Goal: Information Seeking & Learning: Learn about a topic

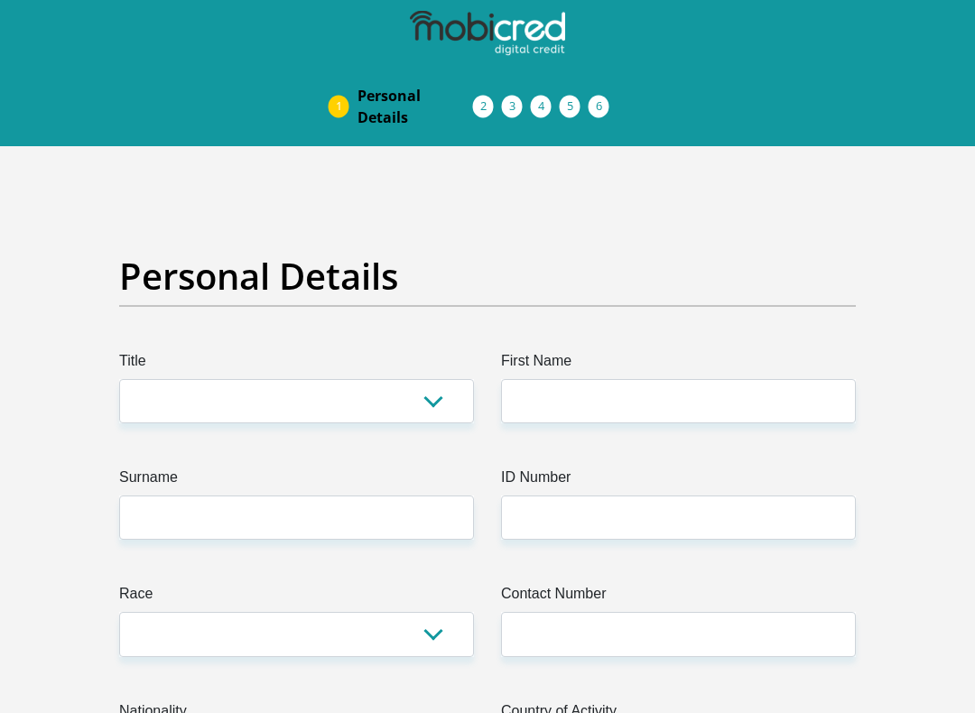
click at [499, 17] on img at bounding box center [487, 33] width 155 height 45
click at [520, 31] on img at bounding box center [487, 33] width 155 height 45
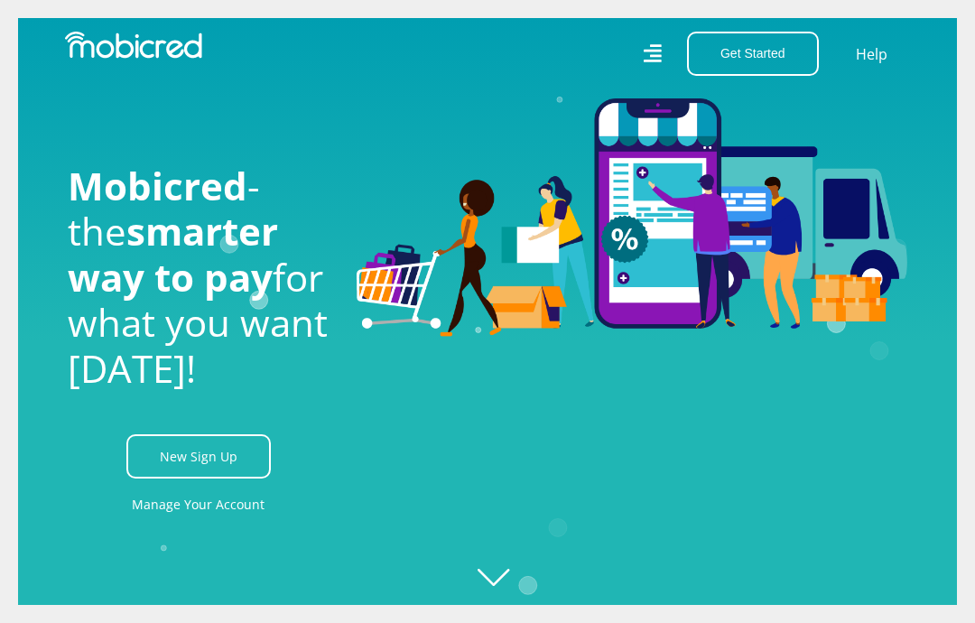
click at [652, 46] on icon at bounding box center [652, 53] width 18 height 18
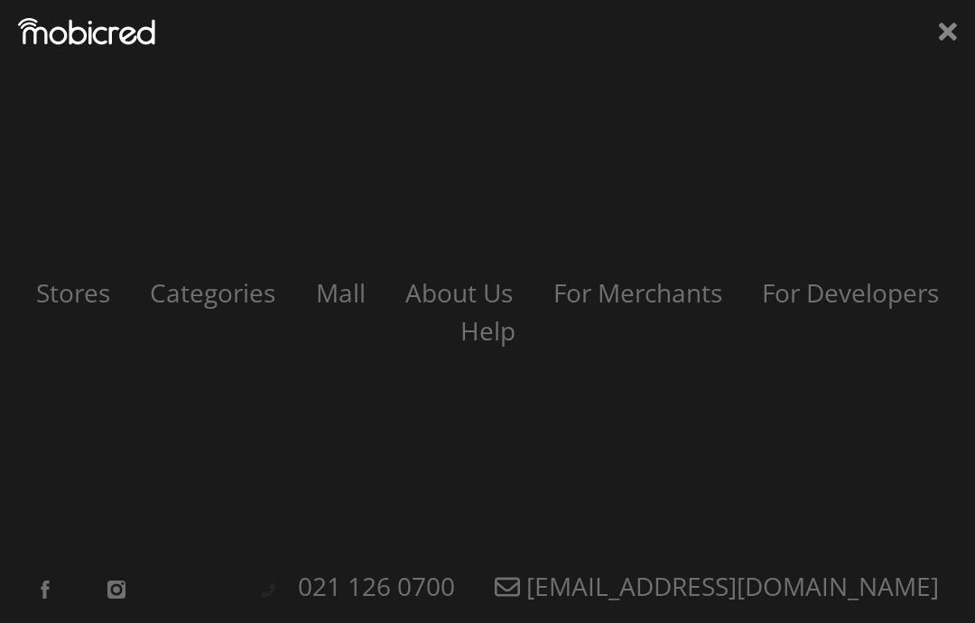
scroll to position [0, 217]
click at [58, 301] on link "Stores" at bounding box center [73, 292] width 116 height 34
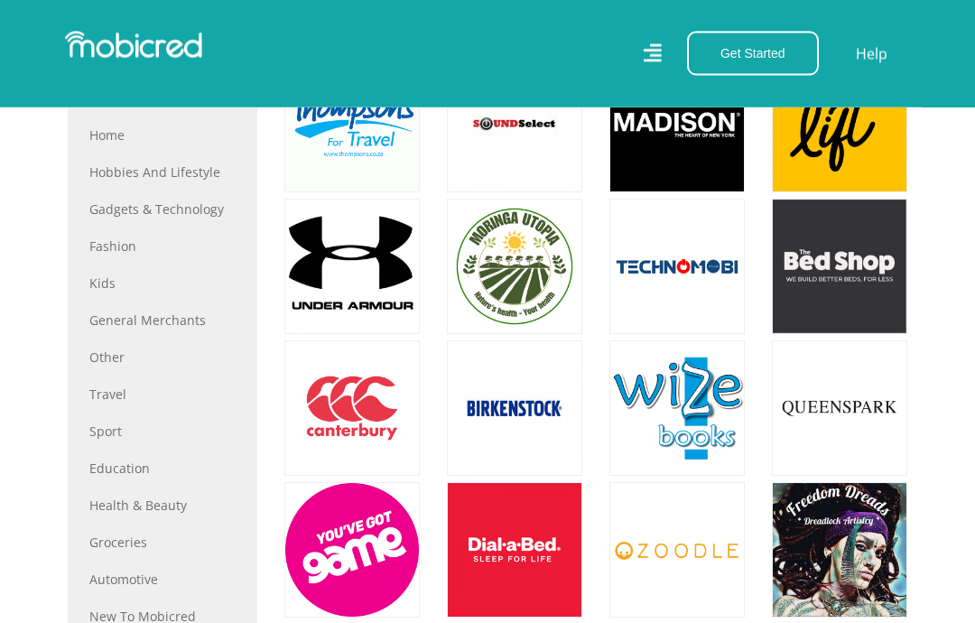
scroll to position [897, 0]
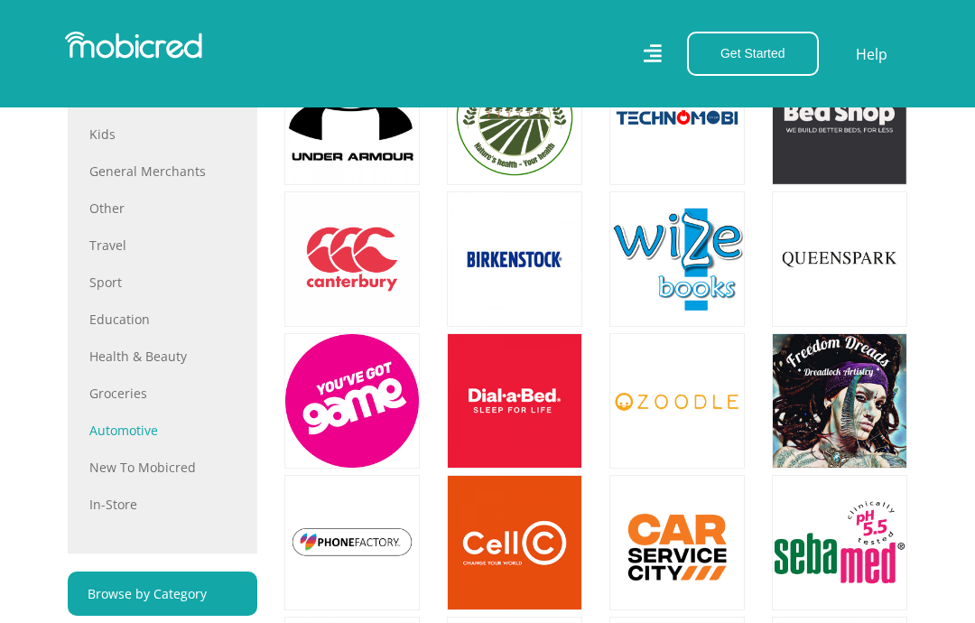
click at [123, 425] on link "Automotive" at bounding box center [162, 430] width 146 height 19
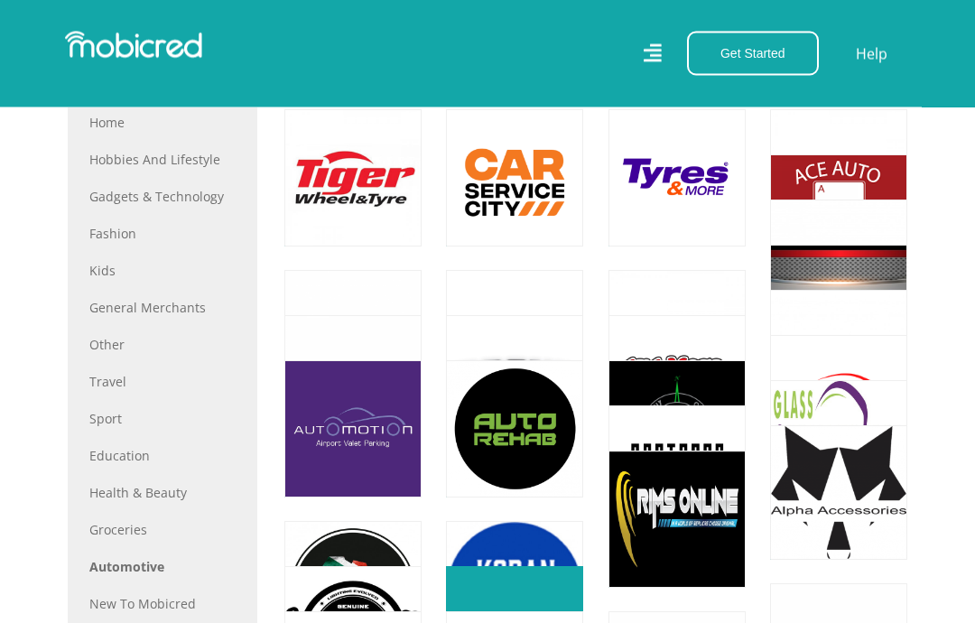
scroll to position [976, 0]
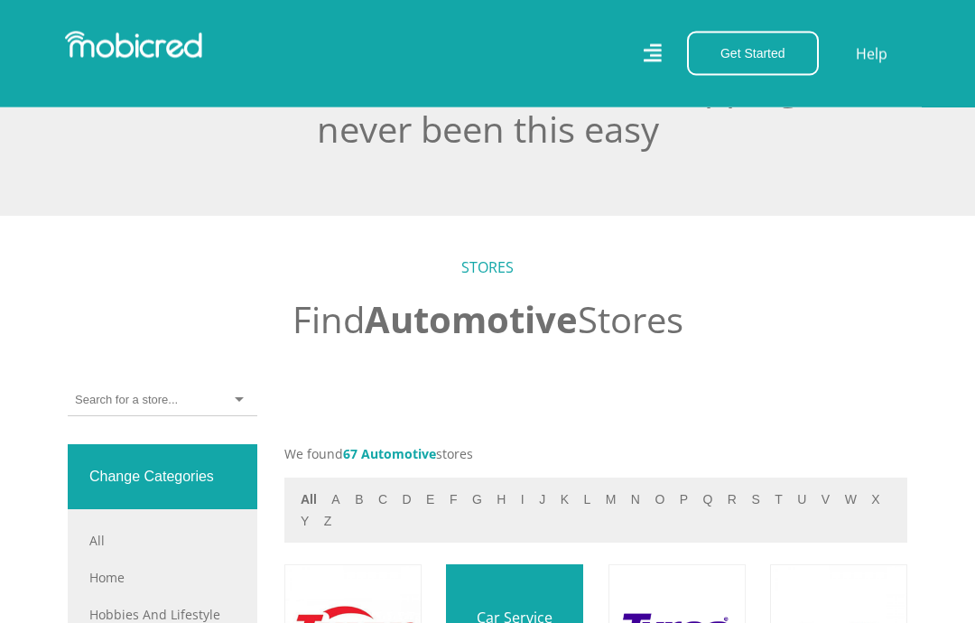
scroll to position [572, 0]
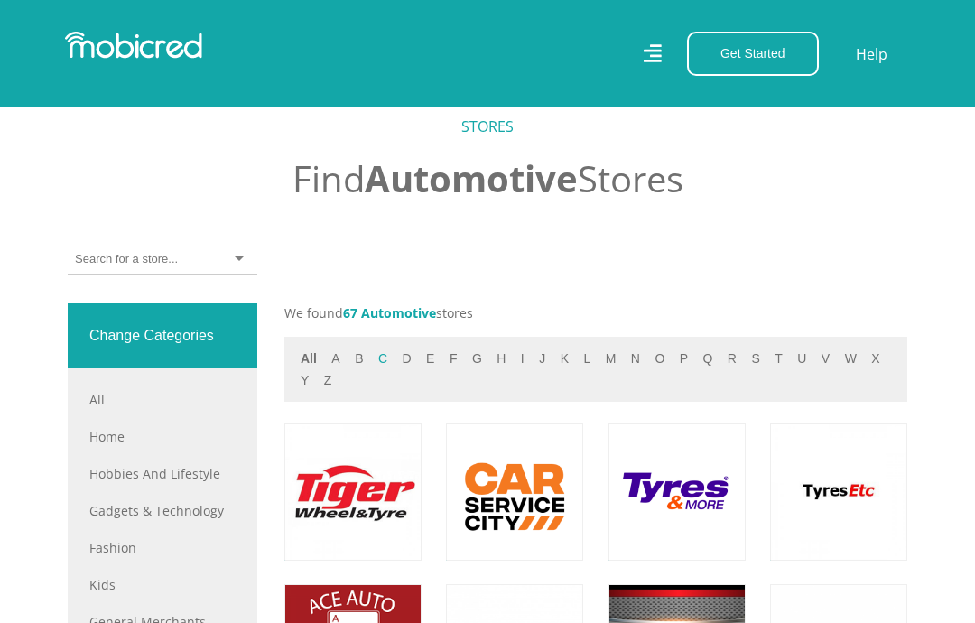
click at [382, 354] on button "c" at bounding box center [383, 359] width 20 height 21
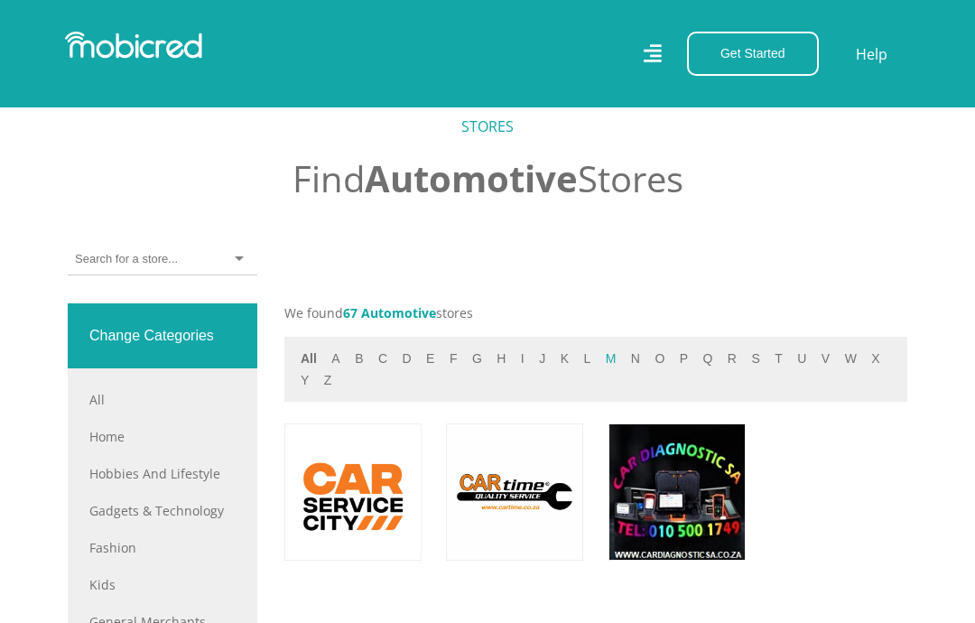
click at [601, 362] on button "m" at bounding box center [612, 359] width 22 height 21
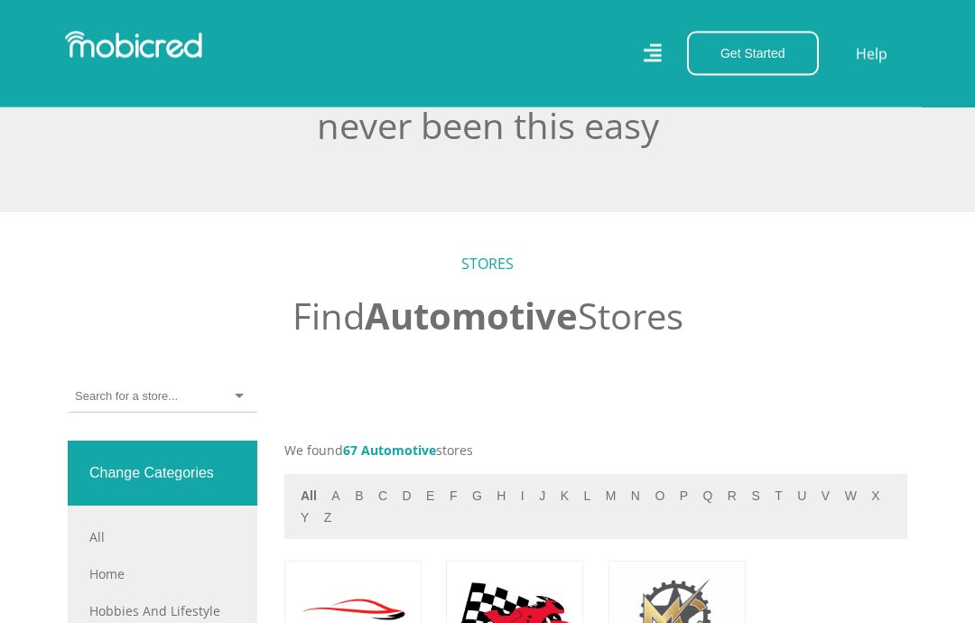
scroll to position [434, 0]
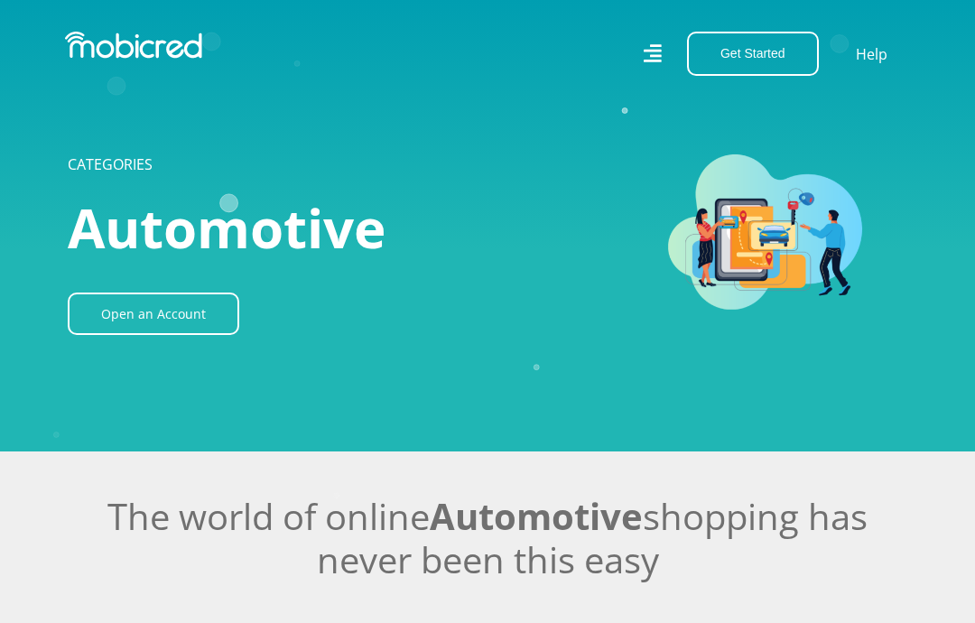
scroll to position [284, 0]
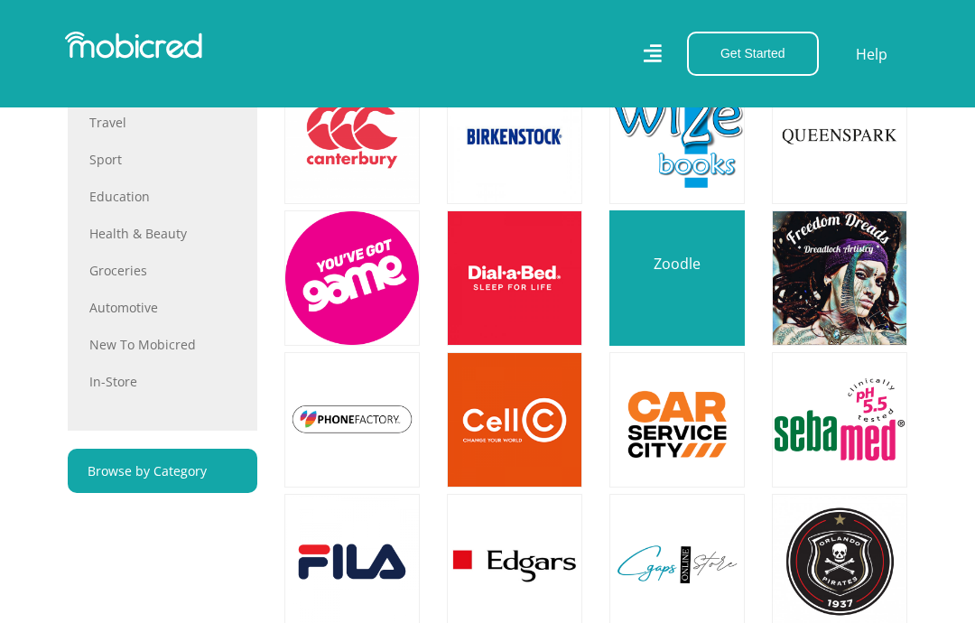
scroll to position [953, 0]
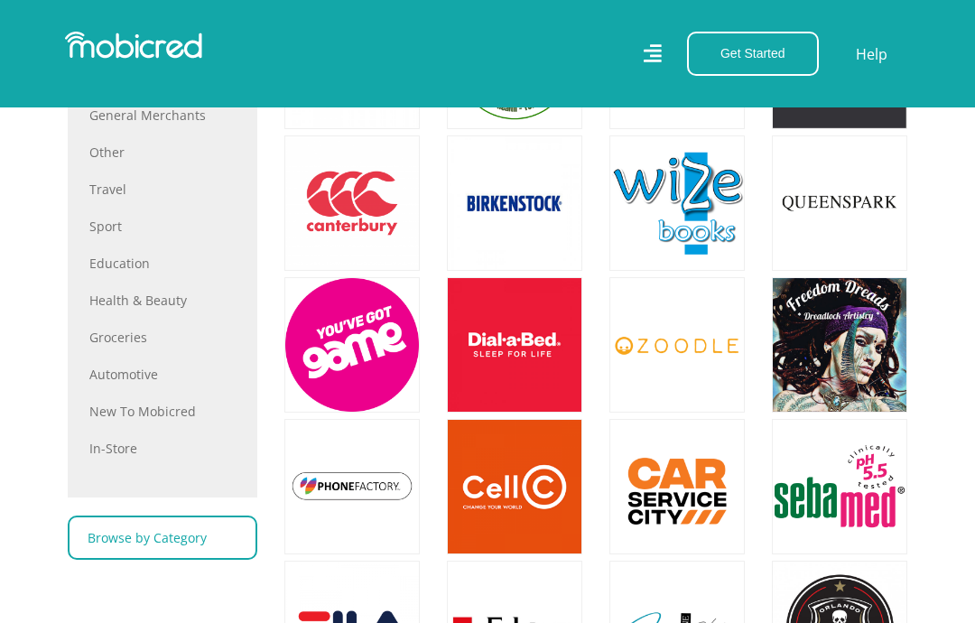
click at [202, 552] on link "Browse by Category" at bounding box center [163, 538] width 190 height 44
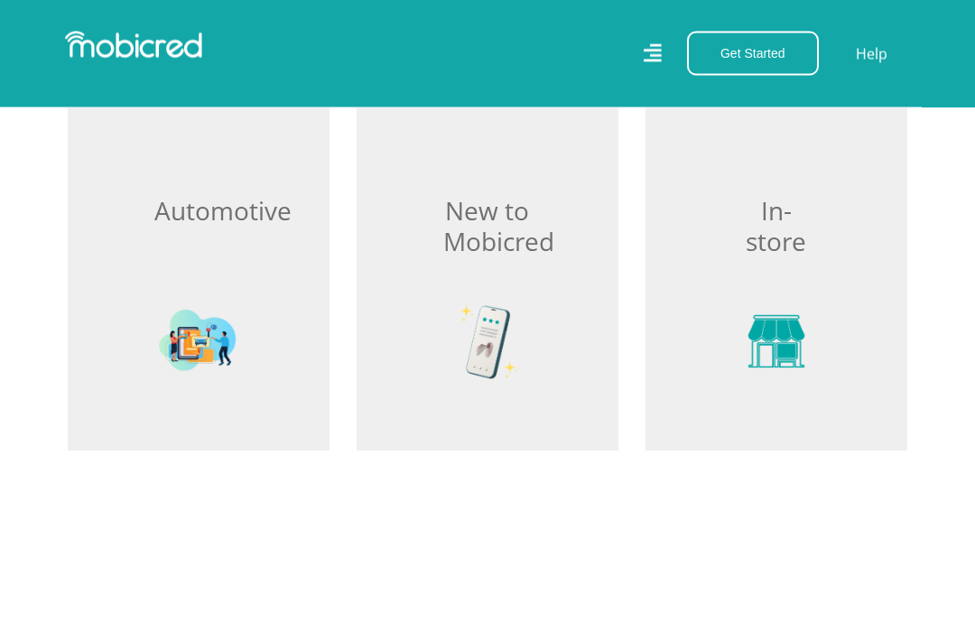
scroll to position [2379, 0]
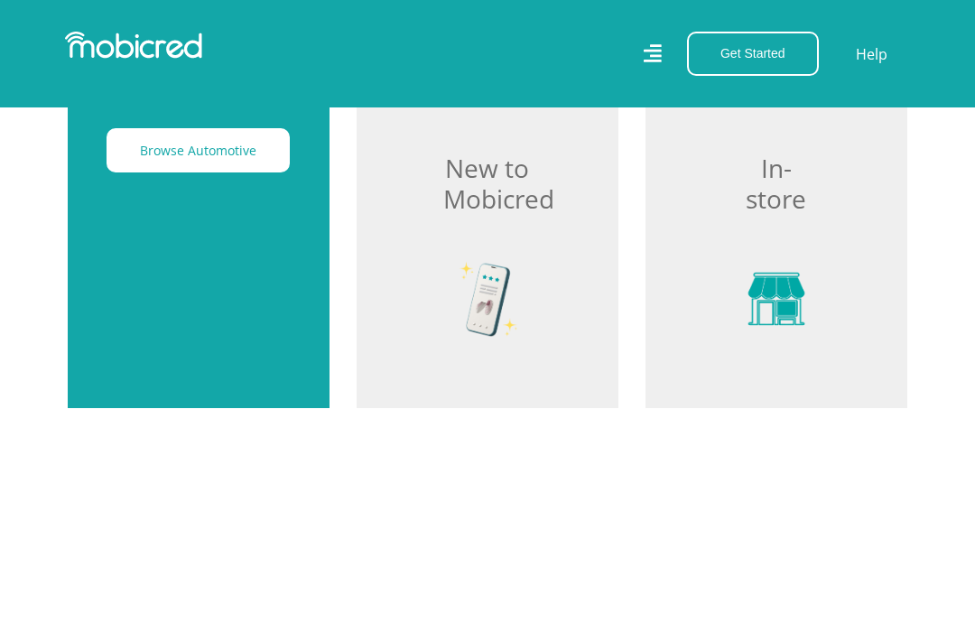
click at [132, 148] on button "Browse Automotive" at bounding box center [198, 150] width 183 height 44
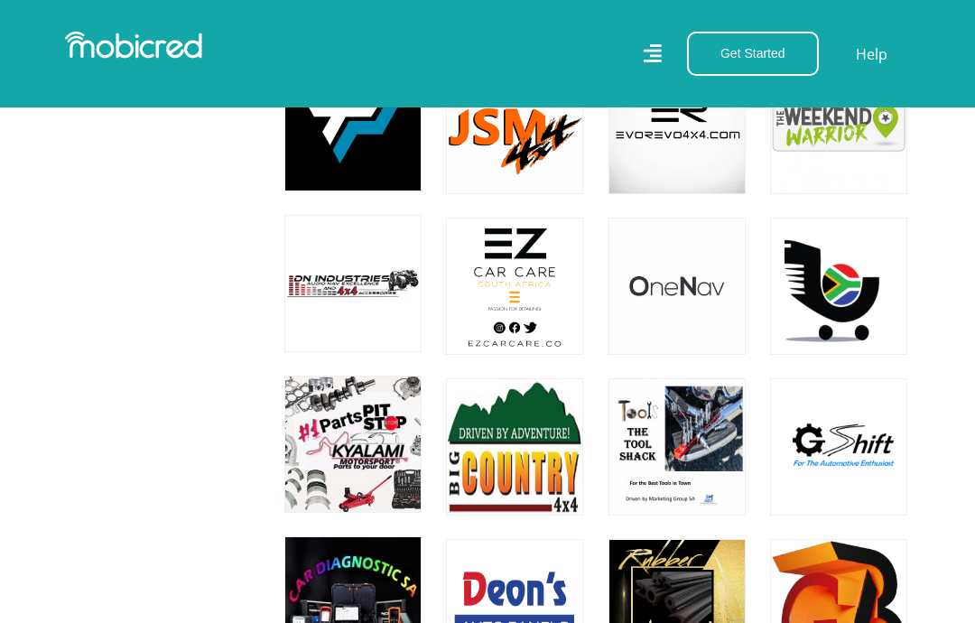
scroll to position [1923, 0]
